Goal: Information Seeking & Learning: Learn about a topic

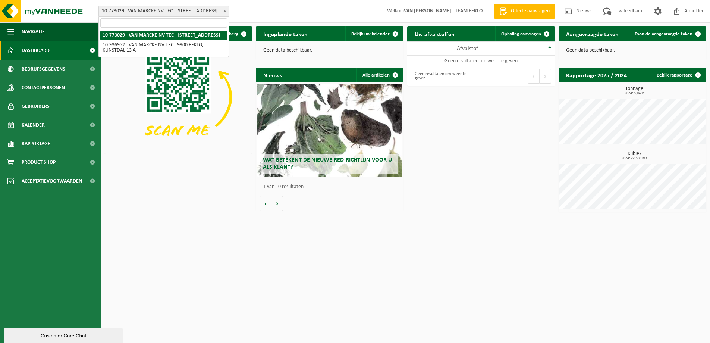
click at [172, 12] on span "10-773029 - VAN MARCKE NV TEC - [STREET_ADDRESS]" at bounding box center [164, 11] width 130 height 10
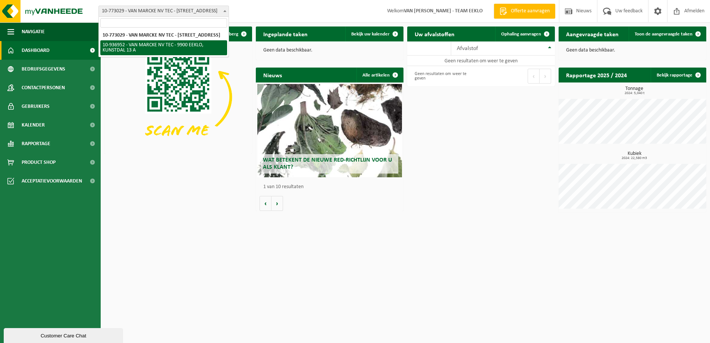
select select "137336"
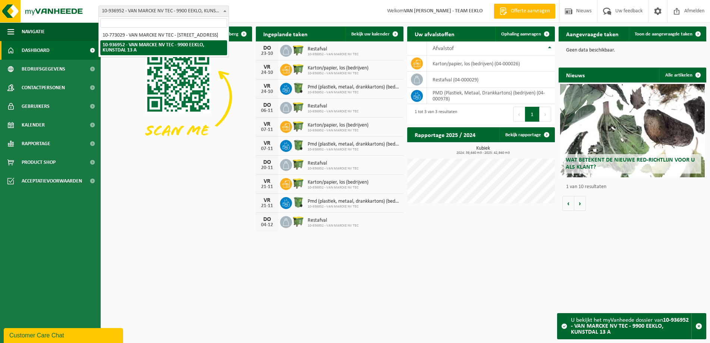
click at [195, 10] on span "10-936952 - VAN MARCKE NV TEC - 9900 EEKLO, KUNSTDAL 13 A" at bounding box center [164, 11] width 130 height 10
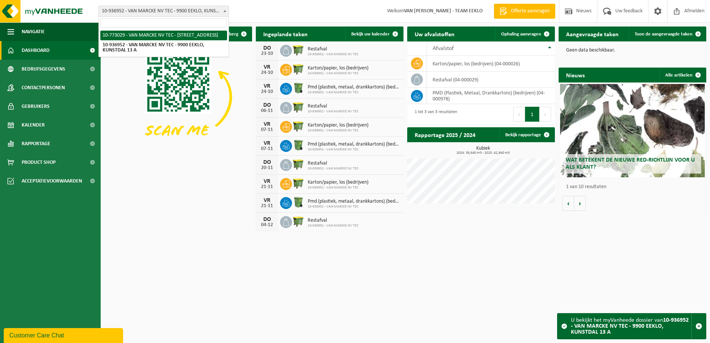
select select "19769"
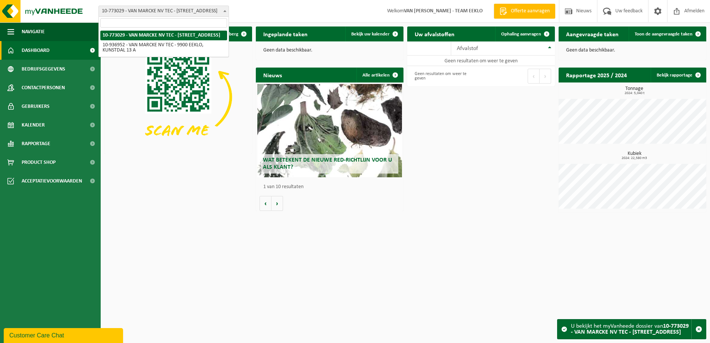
click at [158, 13] on span "10-773029 - VAN MARCKE NV TEC - [STREET_ADDRESS]" at bounding box center [164, 11] width 130 height 10
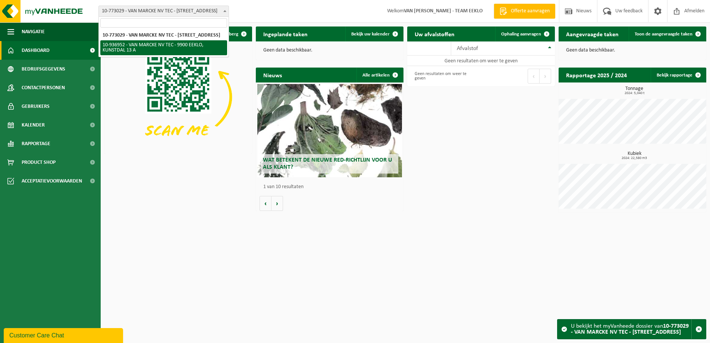
select select "137336"
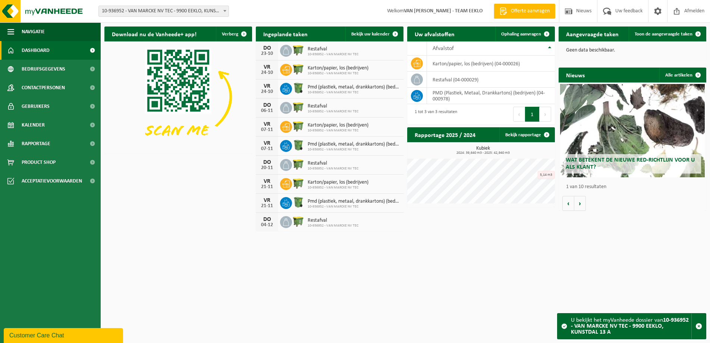
click at [623, 154] on h2 "Wat betekent de nieuwe RED-richtlijn voor u als klant?" at bounding box center [632, 163] width 137 height 19
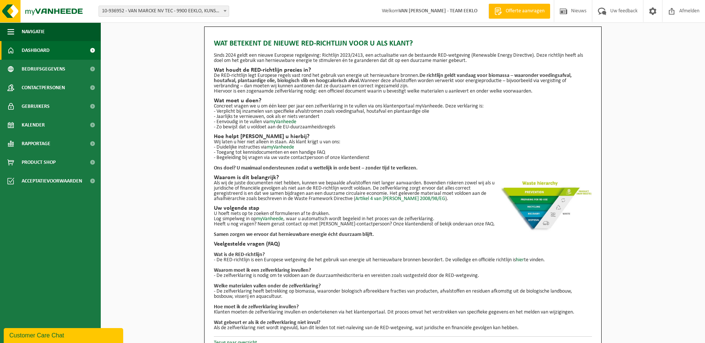
click at [35, 46] on span "Dashboard" at bounding box center [36, 50] width 28 height 19
